Goal: Information Seeking & Learning: Check status

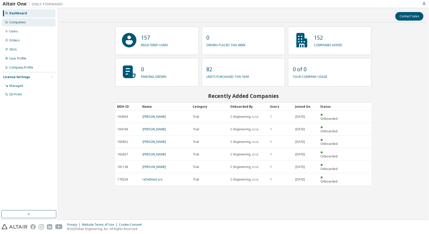
click at [20, 23] on div "Companies" at bounding box center [17, 22] width 17 height 4
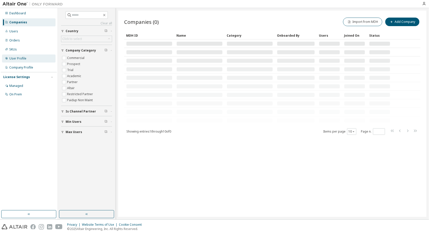
click at [15, 58] on div "User Profile" at bounding box center [17, 59] width 17 height 4
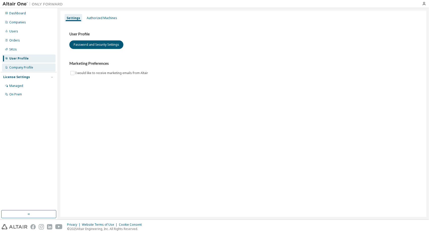
click at [23, 68] on div "Company Profile" at bounding box center [21, 68] width 24 height 4
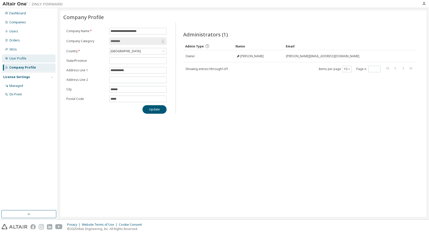
click at [20, 59] on div "User Profile" at bounding box center [17, 59] width 17 height 4
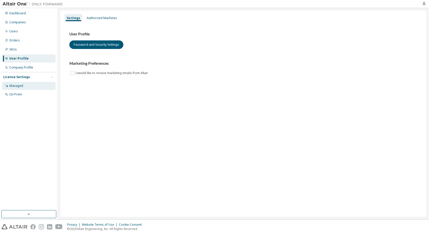
click at [16, 86] on div "Managed" at bounding box center [16, 86] width 14 height 4
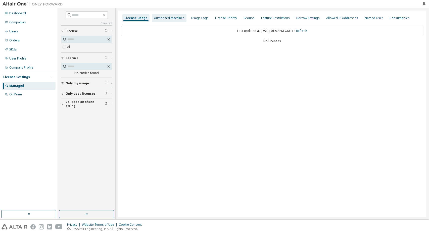
click at [167, 17] on div "Authorized Machines" at bounding box center [169, 18] width 30 height 4
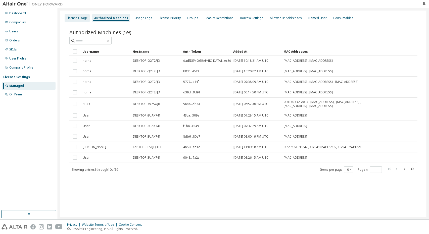
click at [80, 17] on div "License Usage" at bounding box center [77, 18] width 21 height 4
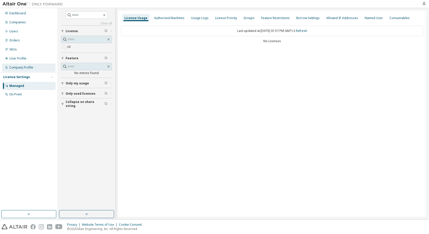
click at [27, 65] on div "Company Profile" at bounding box center [29, 68] width 54 height 8
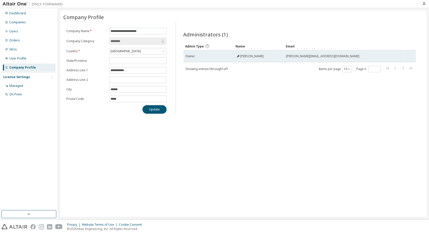
click at [244, 55] on span "Jan Rusnacko" at bounding box center [252, 56] width 23 height 4
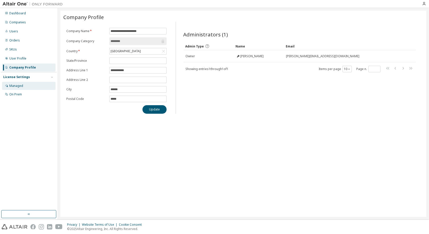
click at [25, 87] on div "Managed" at bounding box center [29, 86] width 54 height 8
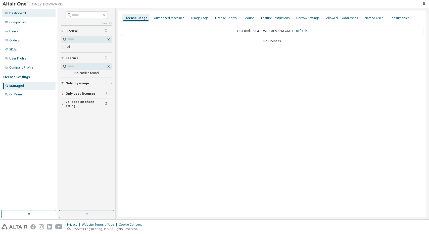
click at [21, 13] on div "Dashboard" at bounding box center [17, 13] width 17 height 4
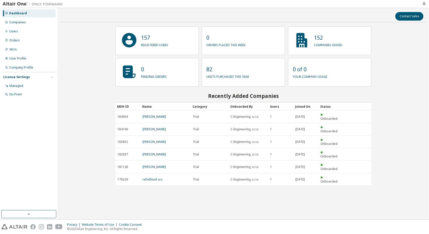
click at [205, 68] on div "82 units purchased this year" at bounding box center [244, 72] width 84 height 29
click at [211, 68] on p "82" at bounding box center [228, 70] width 43 height 8
click at [30, 57] on div "User Profile" at bounding box center [29, 59] width 54 height 8
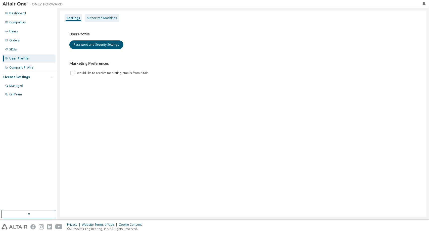
click at [105, 16] on div "Authorized Machines" at bounding box center [102, 18] width 30 height 4
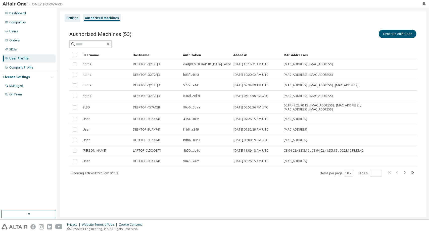
click at [76, 18] on div "Settings" at bounding box center [73, 18] width 12 height 4
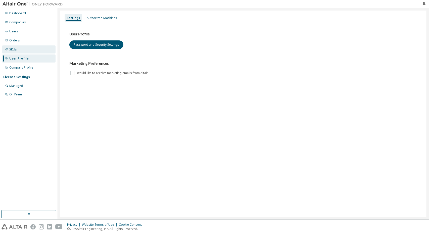
click at [28, 48] on div "SKUs" at bounding box center [29, 50] width 54 height 8
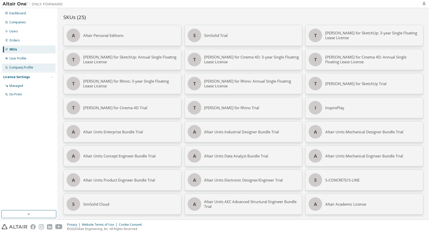
click at [25, 67] on div "Company Profile" at bounding box center [21, 68] width 24 height 4
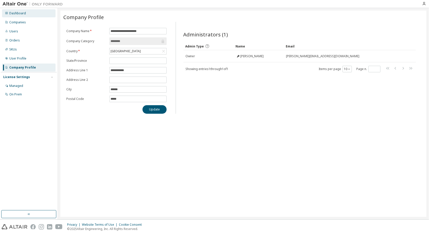
click at [23, 16] on div "Dashboard" at bounding box center [29, 13] width 54 height 8
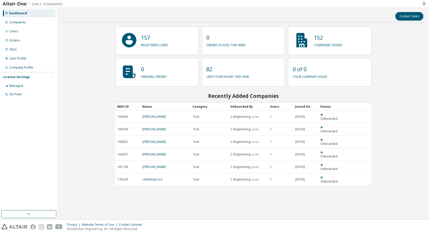
click at [223, 72] on p "82" at bounding box center [228, 70] width 43 height 8
click at [332, 40] on p "152" at bounding box center [328, 38] width 28 height 8
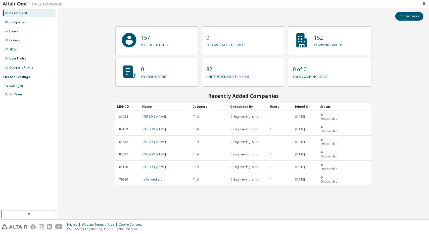
click at [332, 40] on p "152" at bounding box center [328, 38] width 28 height 8
click at [15, 98] on div "On Prem" at bounding box center [29, 95] width 54 height 8
